Goal: Submit feedback/report problem: Submit feedback/report problem

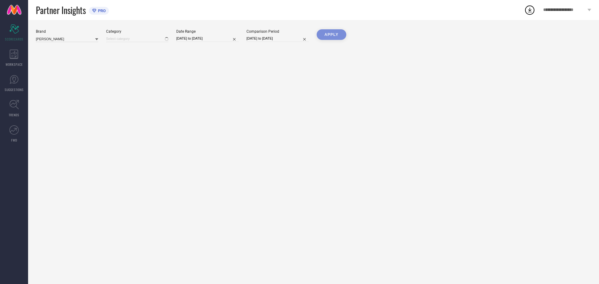
type input "All"
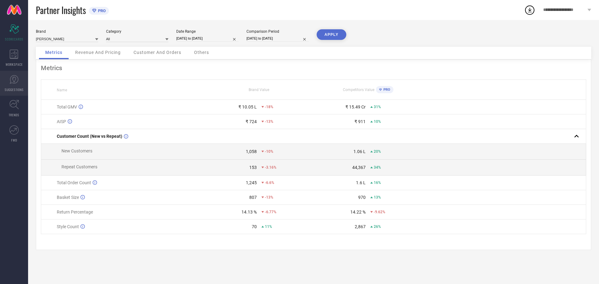
click at [17, 77] on icon at bounding box center [13, 79] width 9 height 9
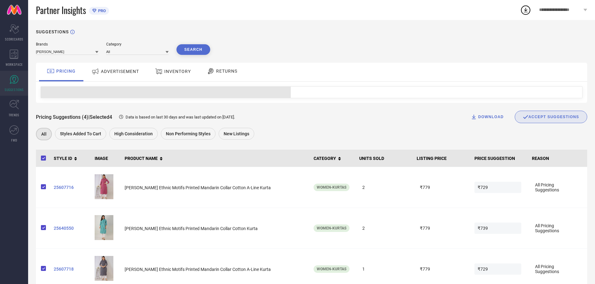
click at [230, 75] on div "RETURNS" at bounding box center [222, 71] width 34 height 11
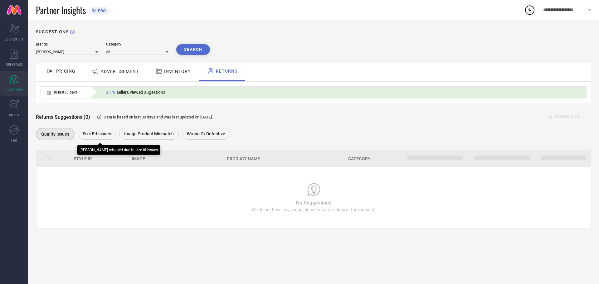
click at [93, 138] on div "Size fit issues" at bounding box center [97, 134] width 38 height 12
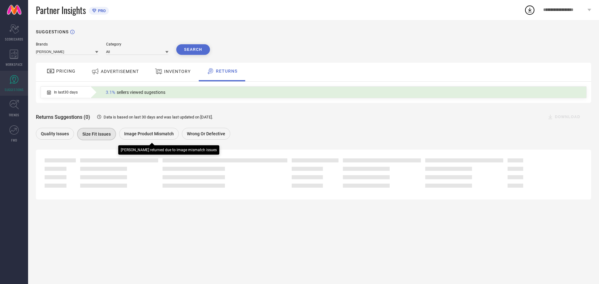
click at [138, 135] on span "Image product mismatch" at bounding box center [149, 133] width 50 height 5
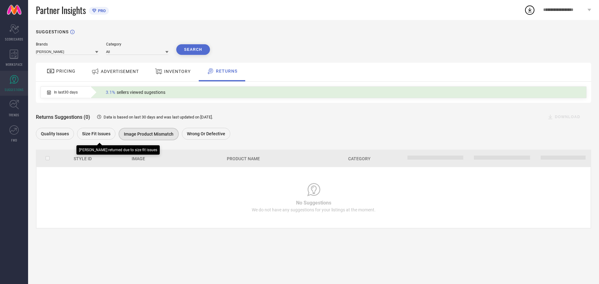
click at [103, 135] on span "Size fit issues" at bounding box center [96, 133] width 28 height 5
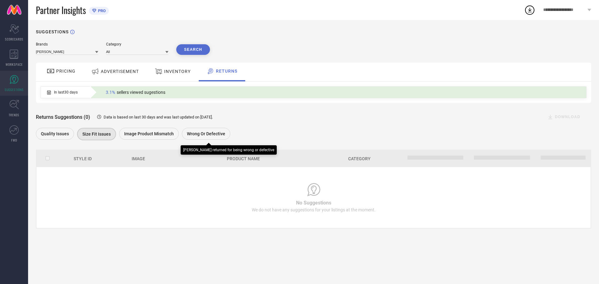
click at [189, 135] on span "Wrong or Defective" at bounding box center [206, 133] width 38 height 5
